Goal: Obtain resource: Obtain resource

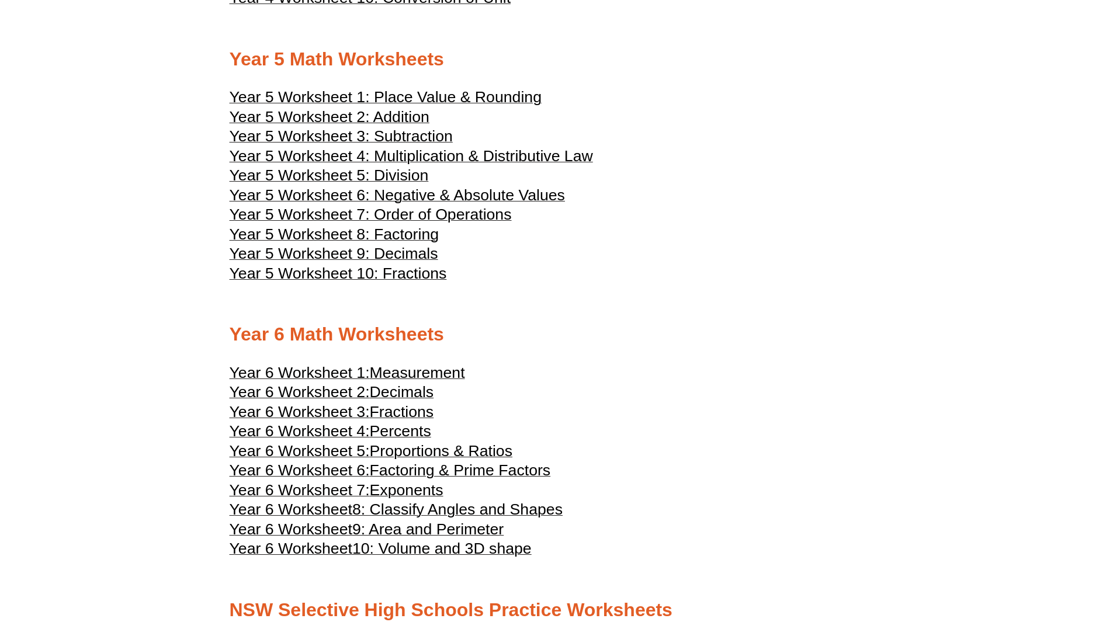
scroll to position [1852, 0]
click at [418, 279] on span "Year 5 Worksheet 10: Fractions" at bounding box center [338, 274] width 217 height 18
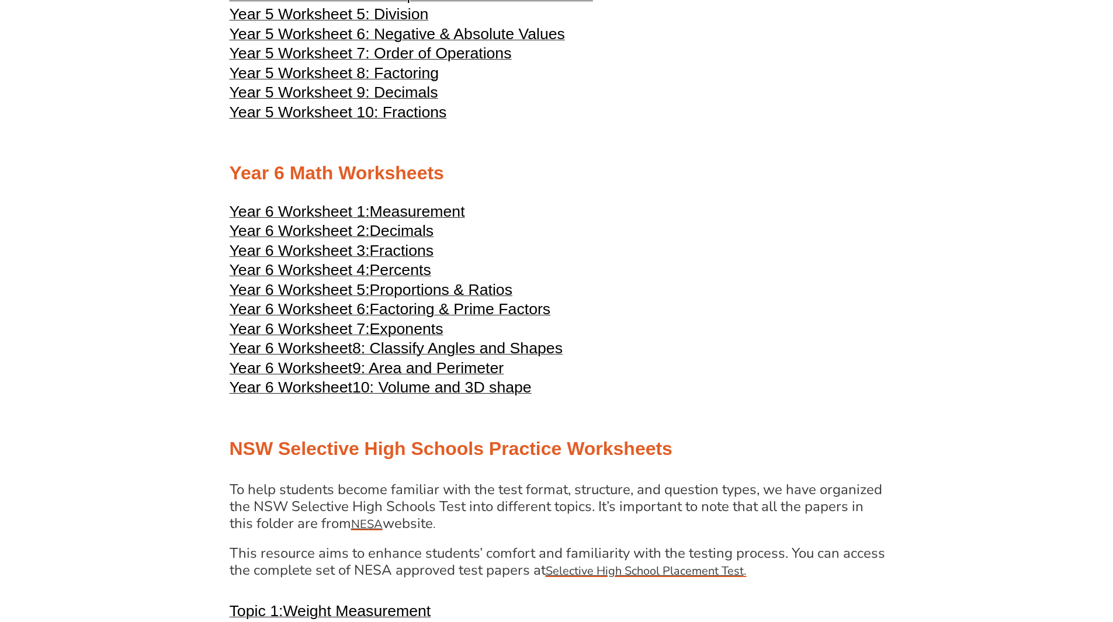
scroll to position [1892, 0]
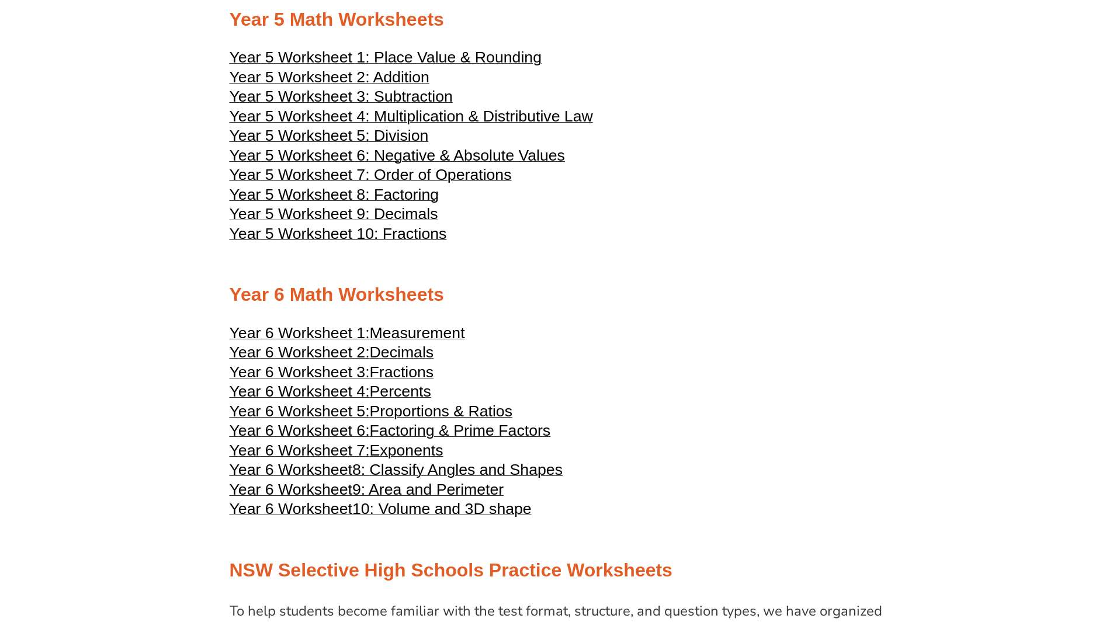
click at [387, 241] on span "Year 5 Worksheet 10: Fractions" at bounding box center [338, 234] width 217 height 18
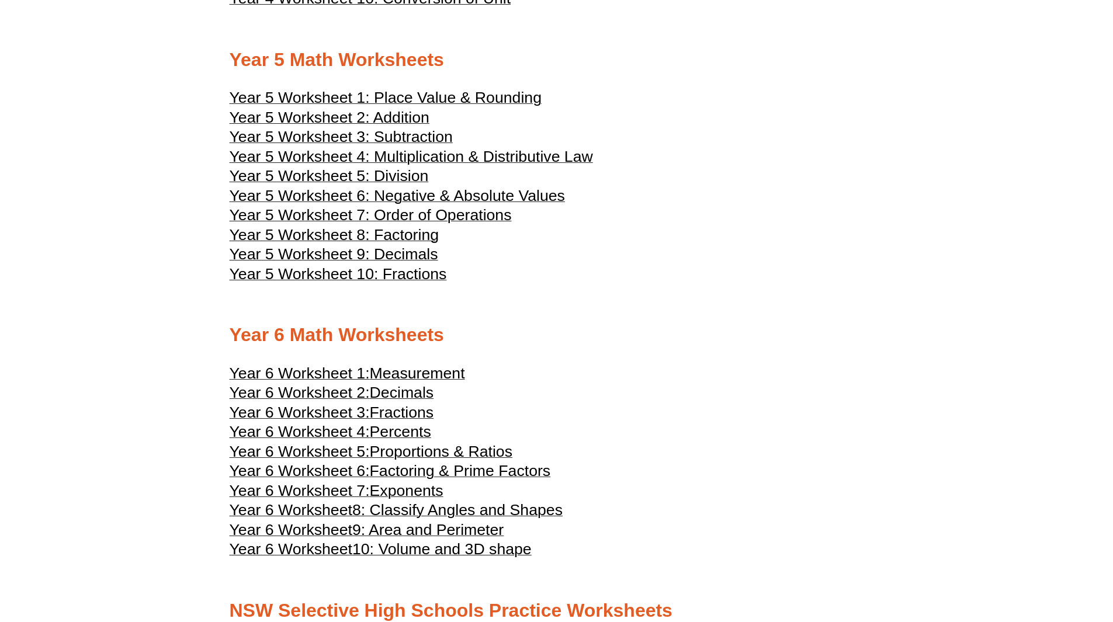
click at [434, 277] on span "Year 5 Worksheet 10: Fractions" at bounding box center [338, 274] width 217 height 18
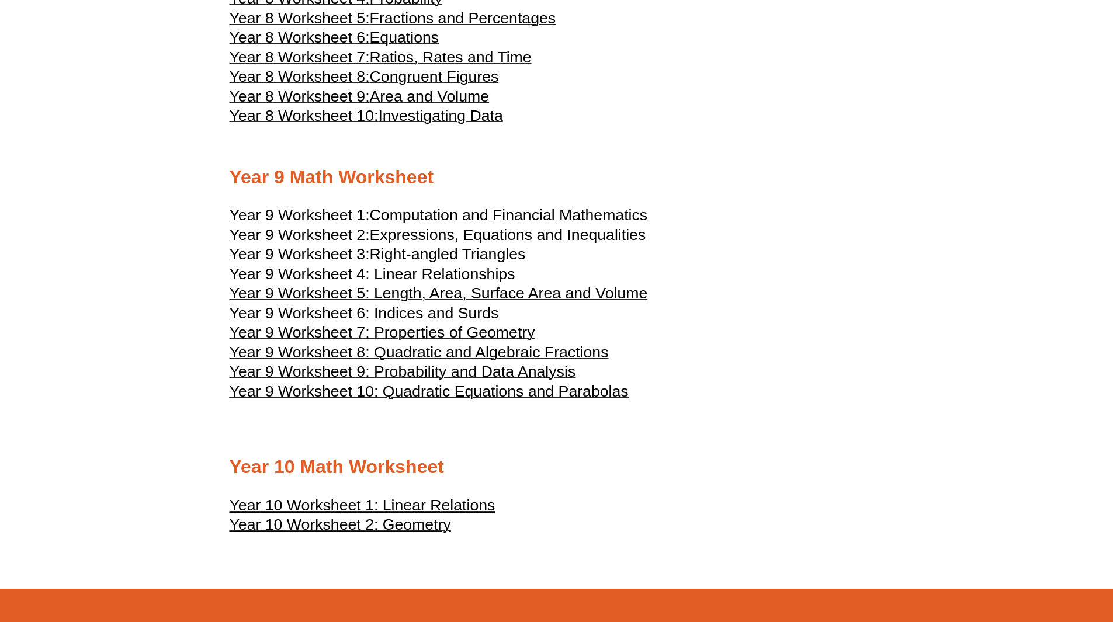
scroll to position [3355, 0]
click at [366, 278] on span "Year 9 Worksheet 4: Linear Relationships" at bounding box center [373, 274] width 286 height 18
